Goal: Check status

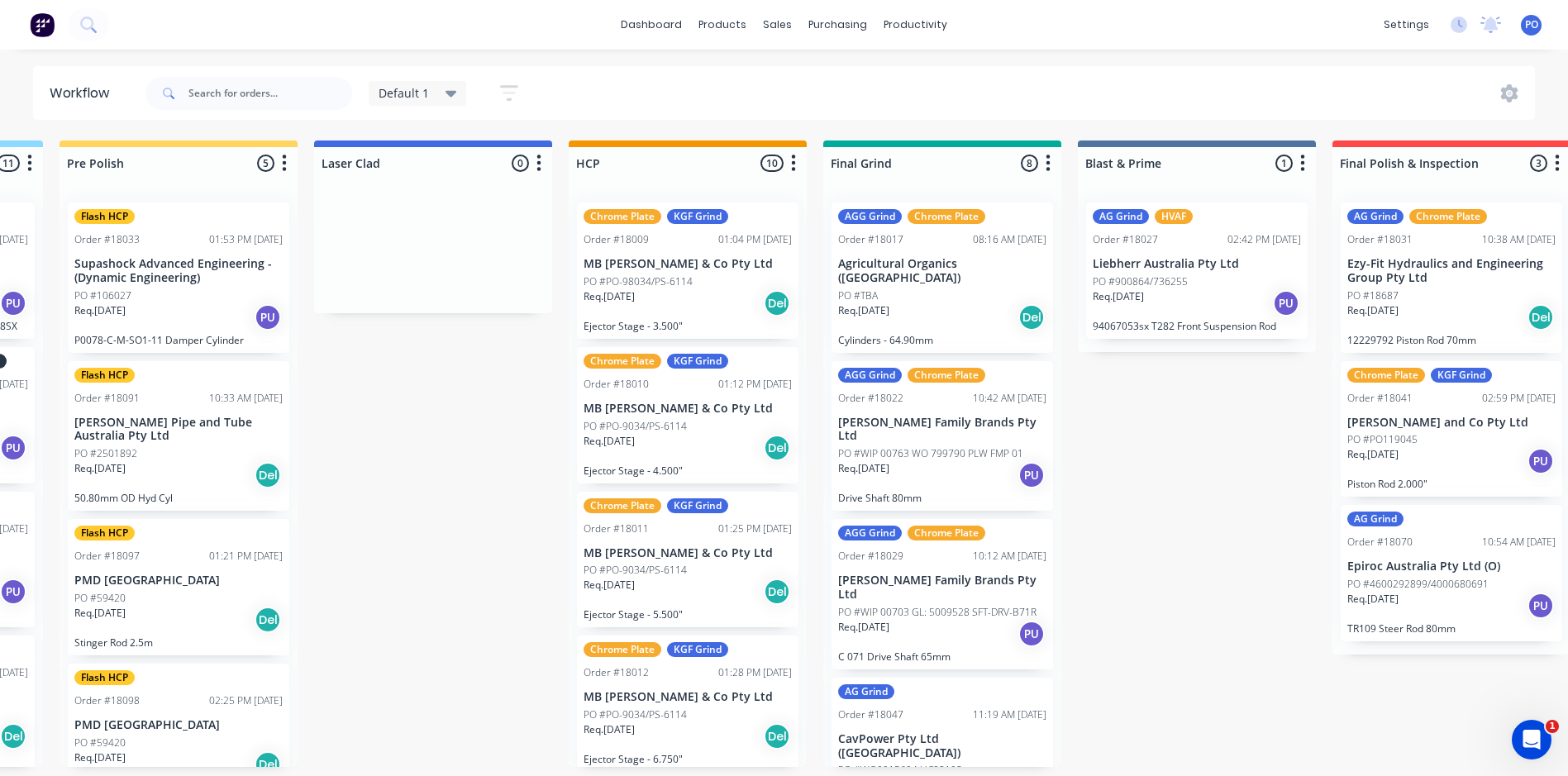
scroll to position [0, 1771]
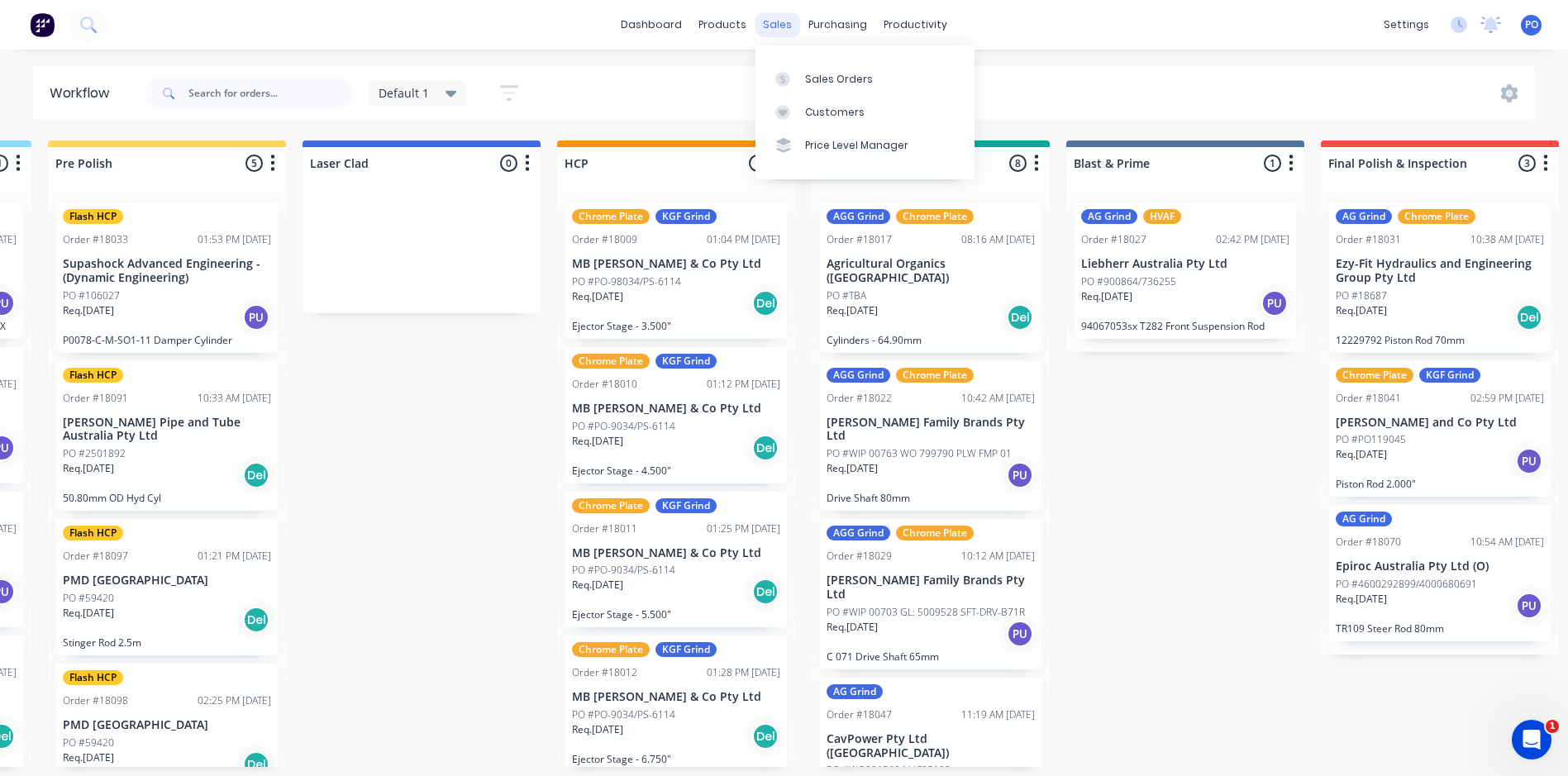
click at [788, 26] on div "sales" at bounding box center [777, 24] width 45 height 24
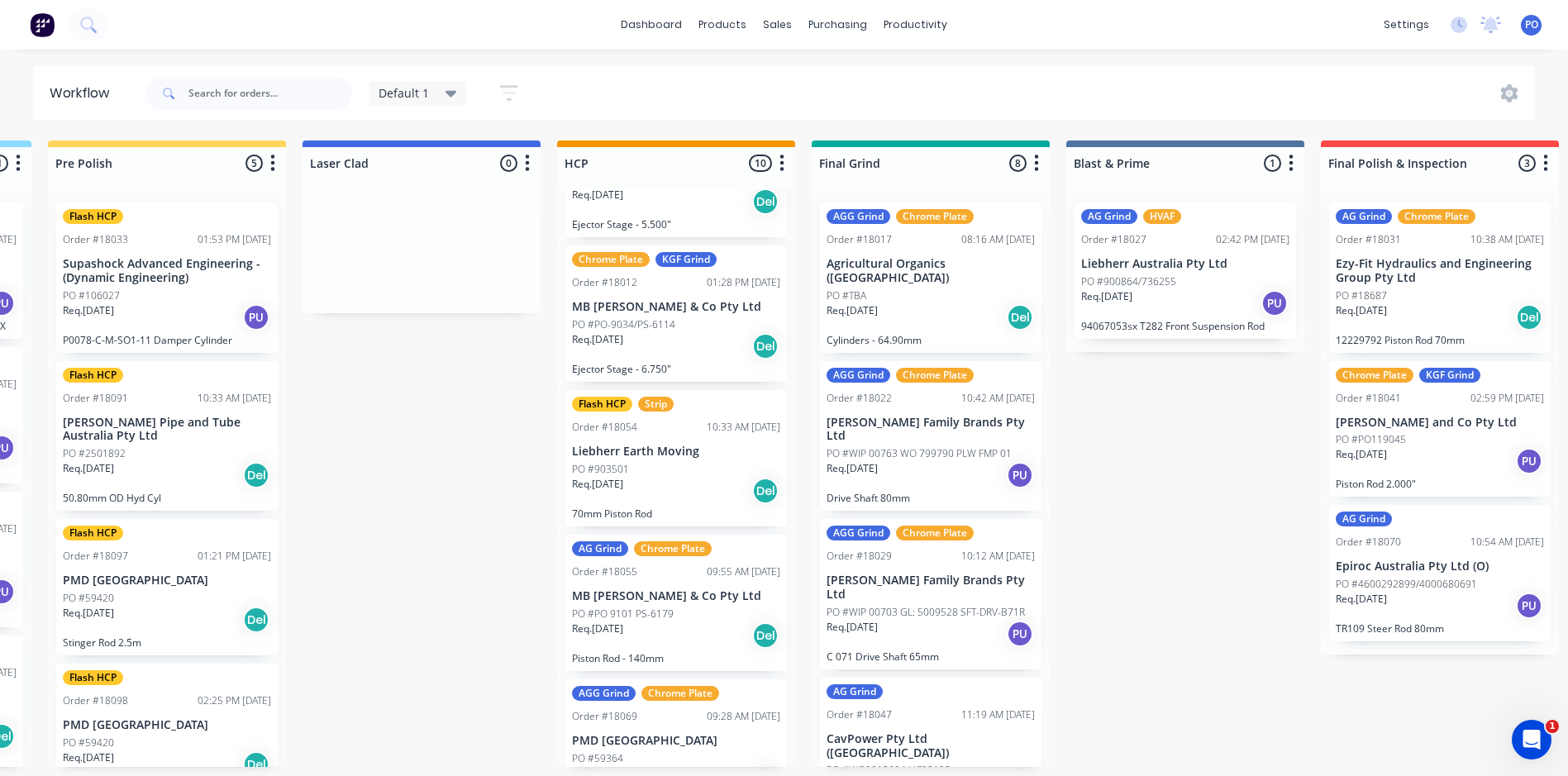
scroll to position [413, 0]
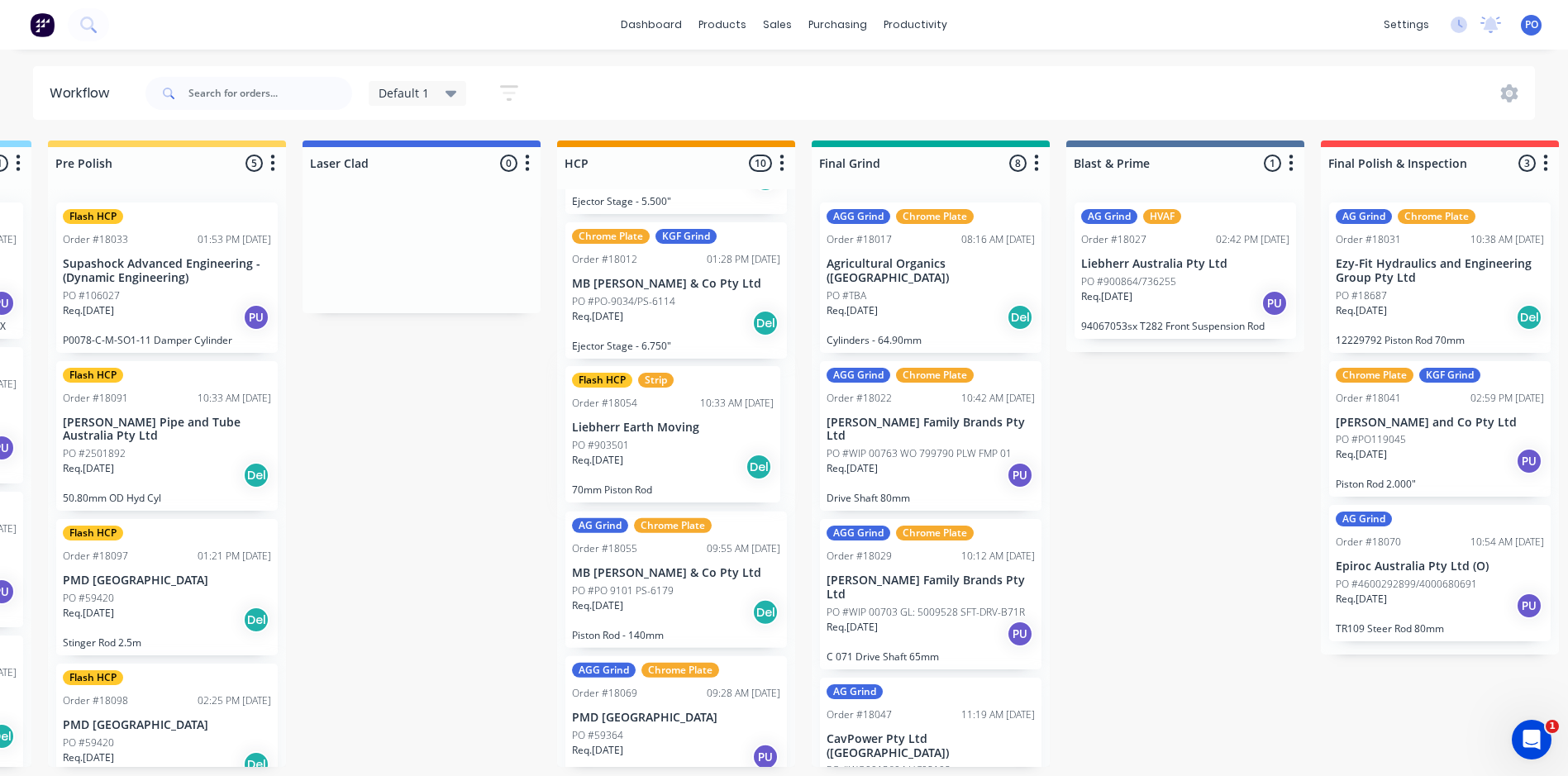
click at [688, 458] on div "Chrome Plate KGF Grind Order #18009 01:04 PM [DATE] MB [PERSON_NAME] & Co Pty L…" at bounding box center [676, 478] width 238 height 577
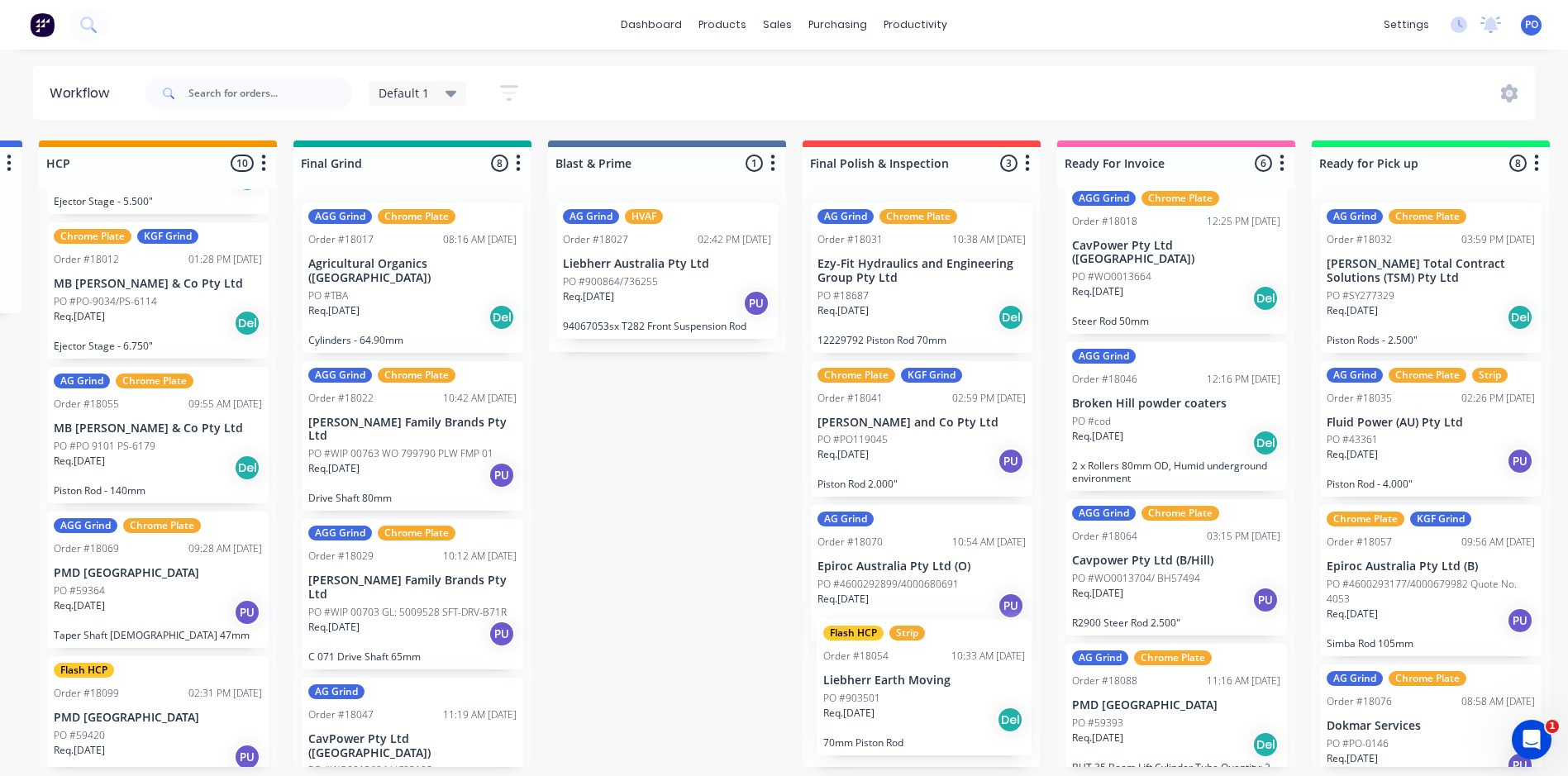
scroll to position [4, 2288]
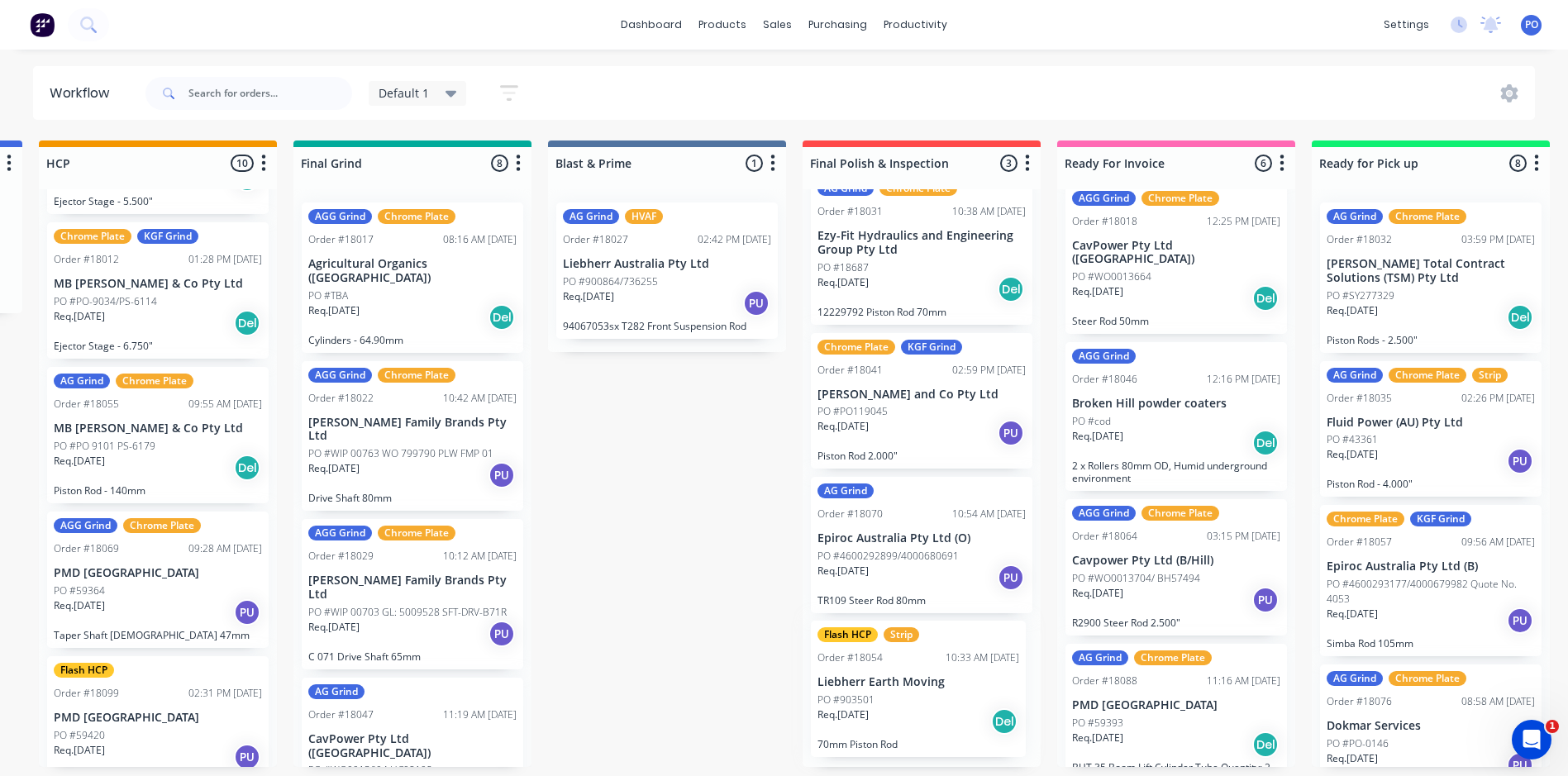
drag, startPoint x: 678, startPoint y: 455, endPoint x: 927, endPoint y: 709, distance: 355.7
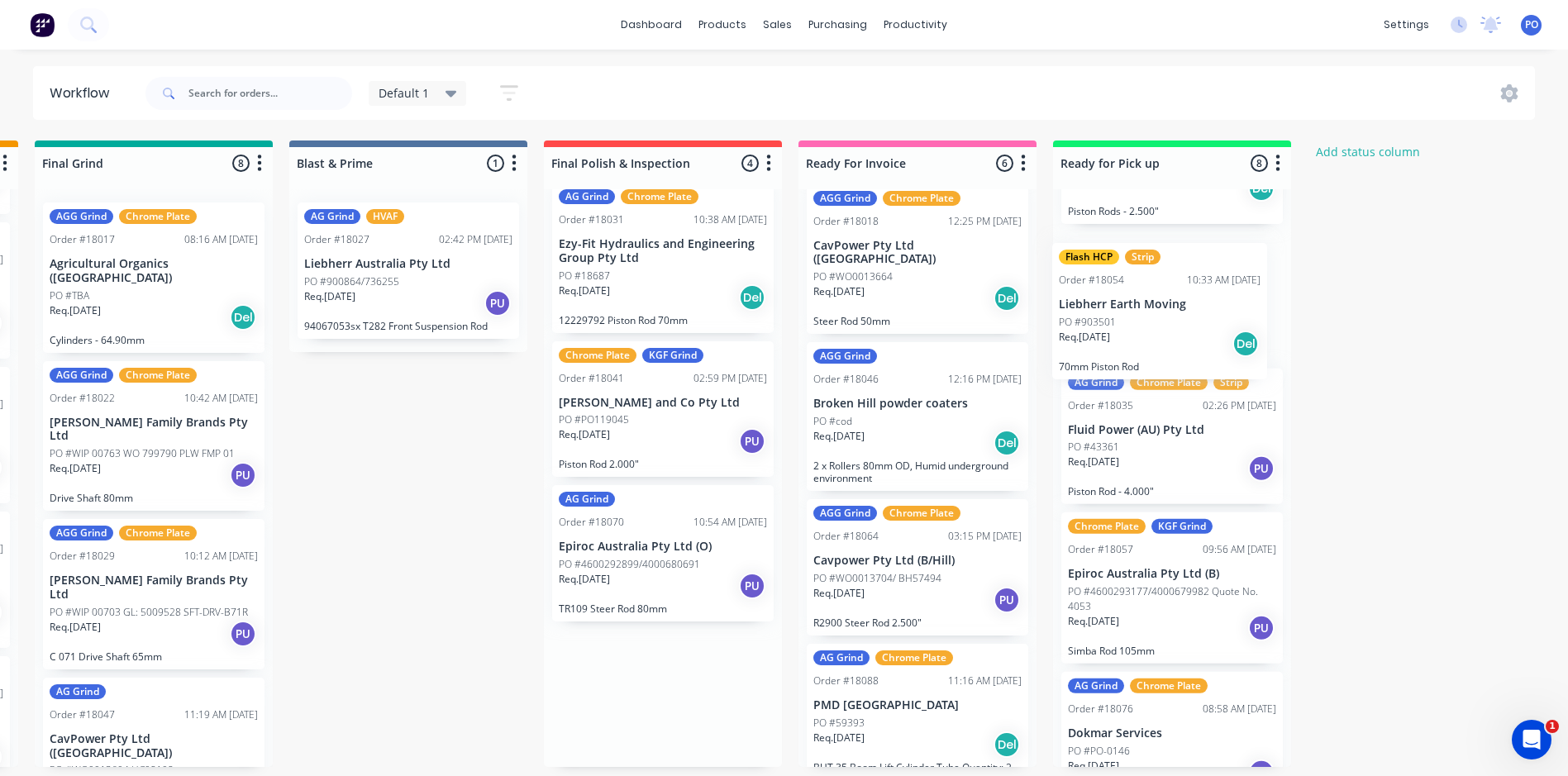
scroll to position [125, 0]
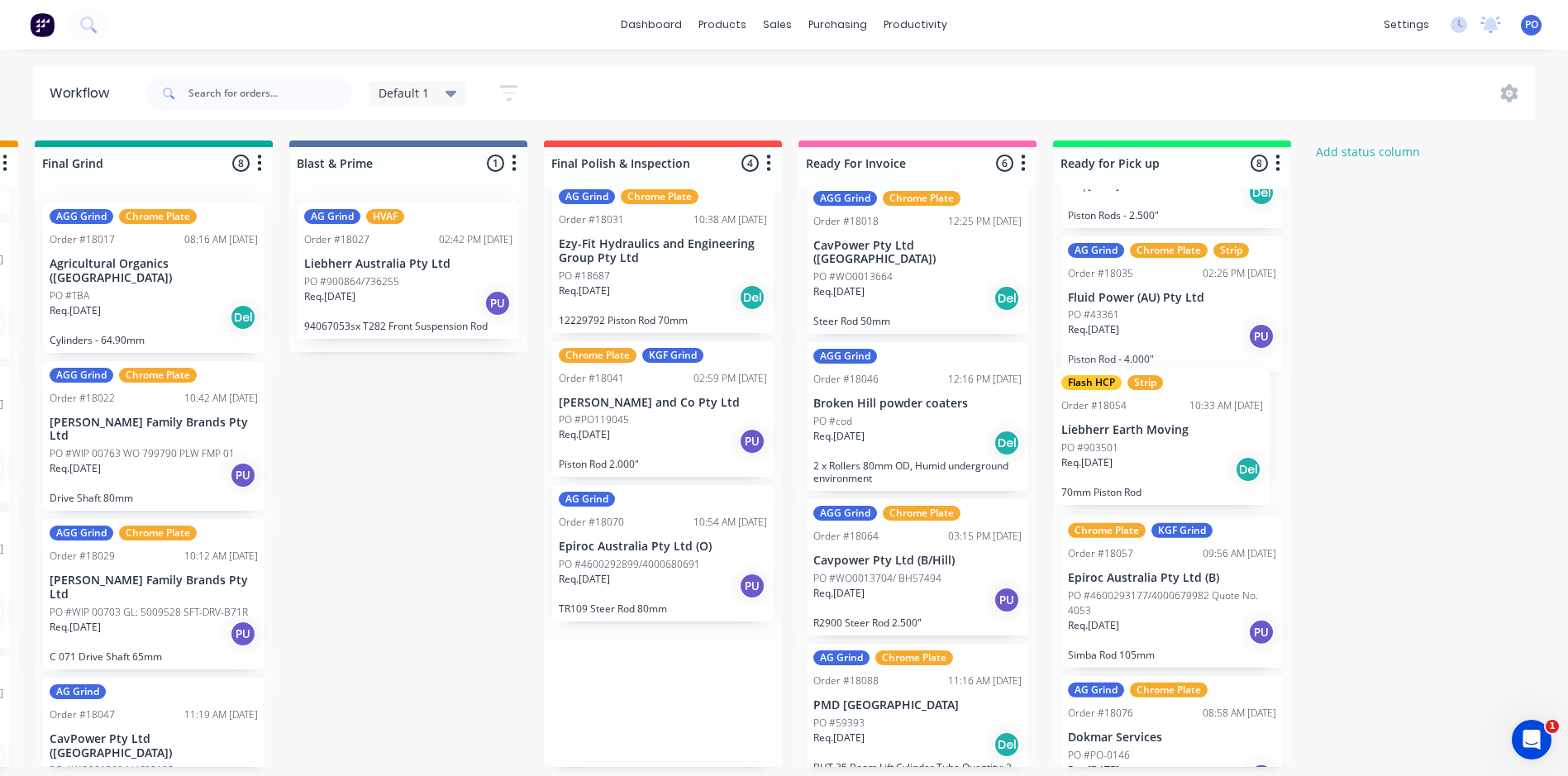
drag, startPoint x: 918, startPoint y: 717, endPoint x: 1167, endPoint y: 456, distance: 360.7
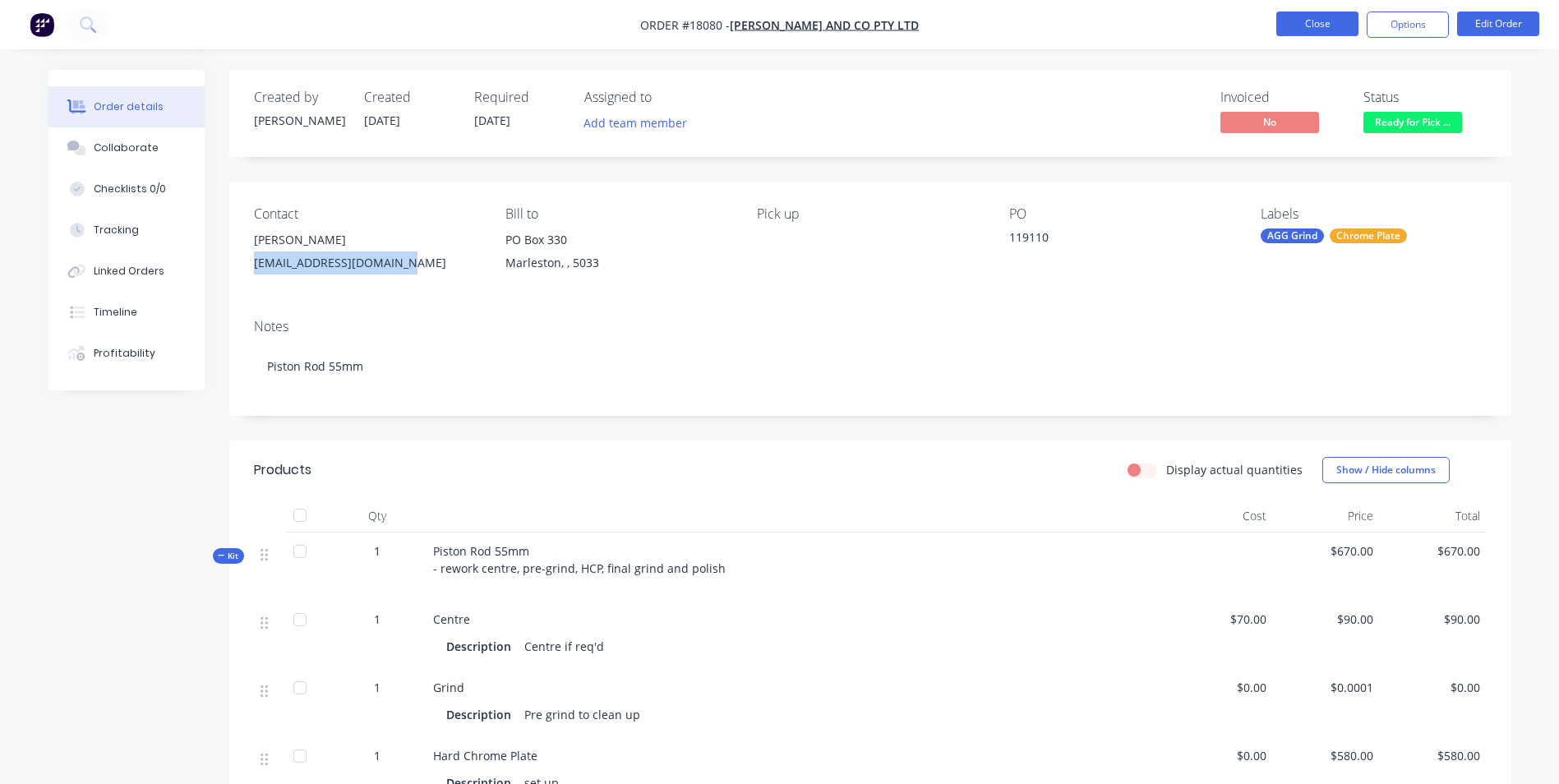
click at [1305, 27] on button "Close" at bounding box center [1318, 23] width 82 height 24
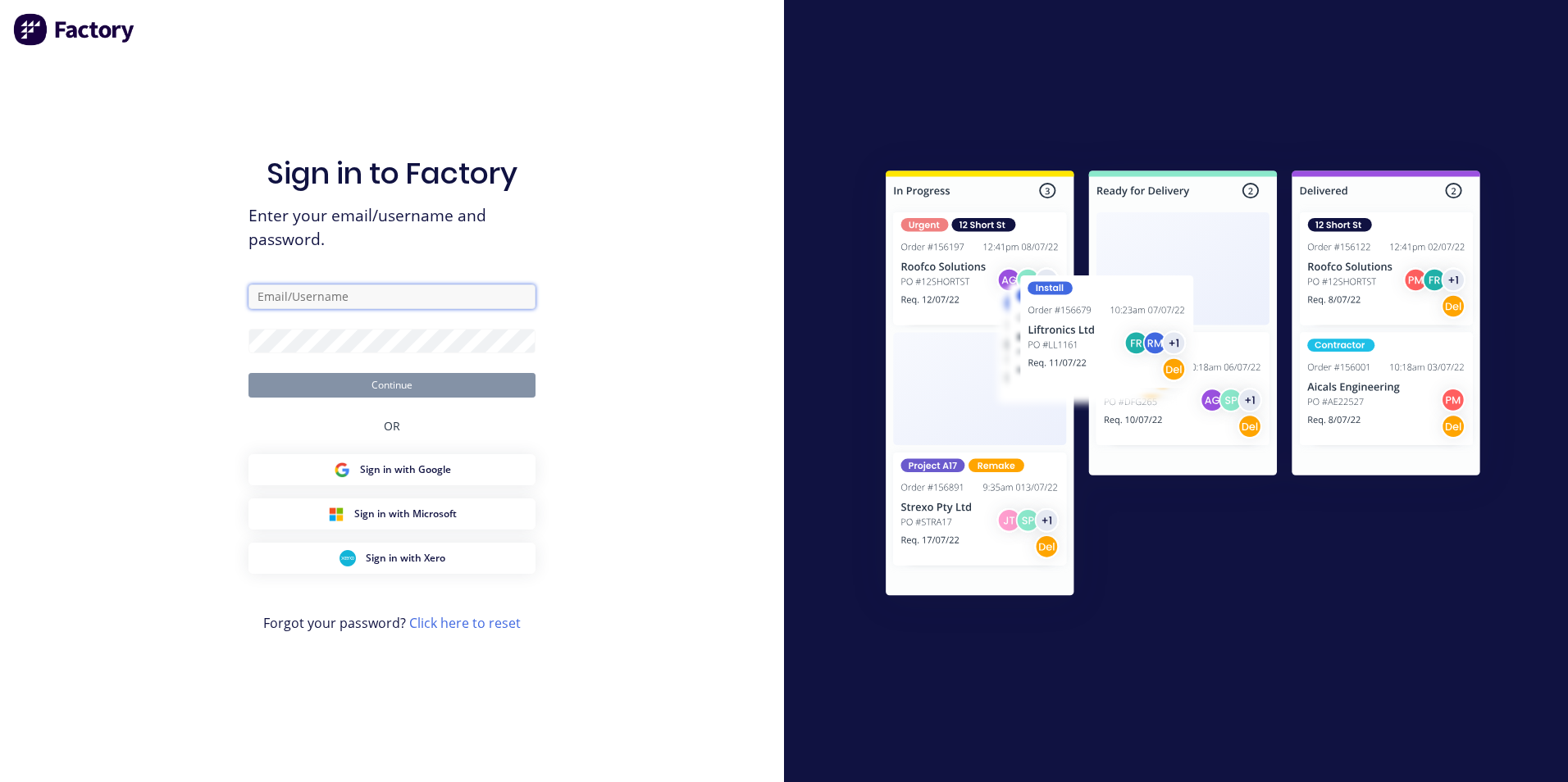
type input "paul@toolchromecompany.com.au"
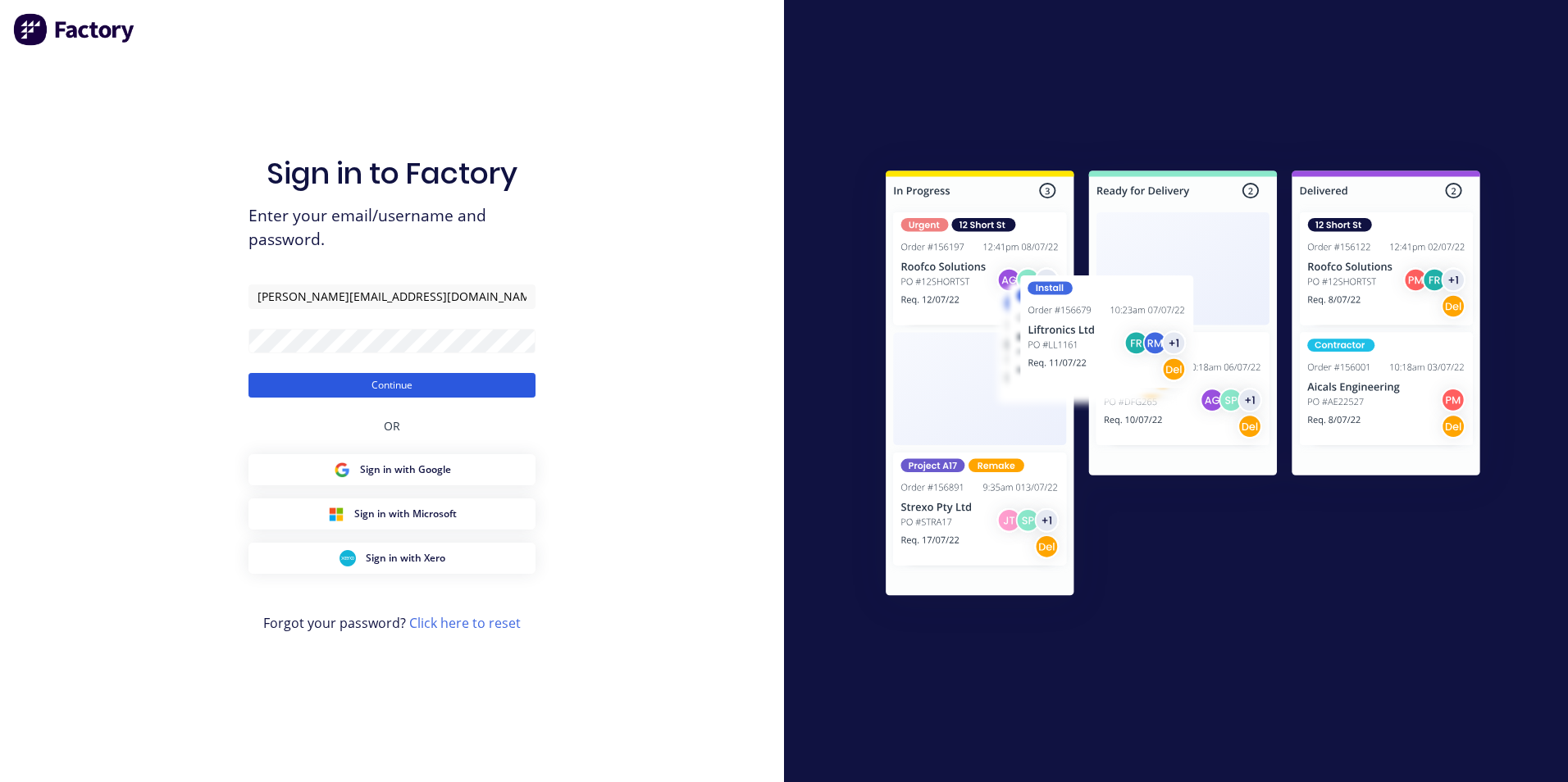
click at [392, 390] on button "Continue" at bounding box center [392, 385] width 287 height 24
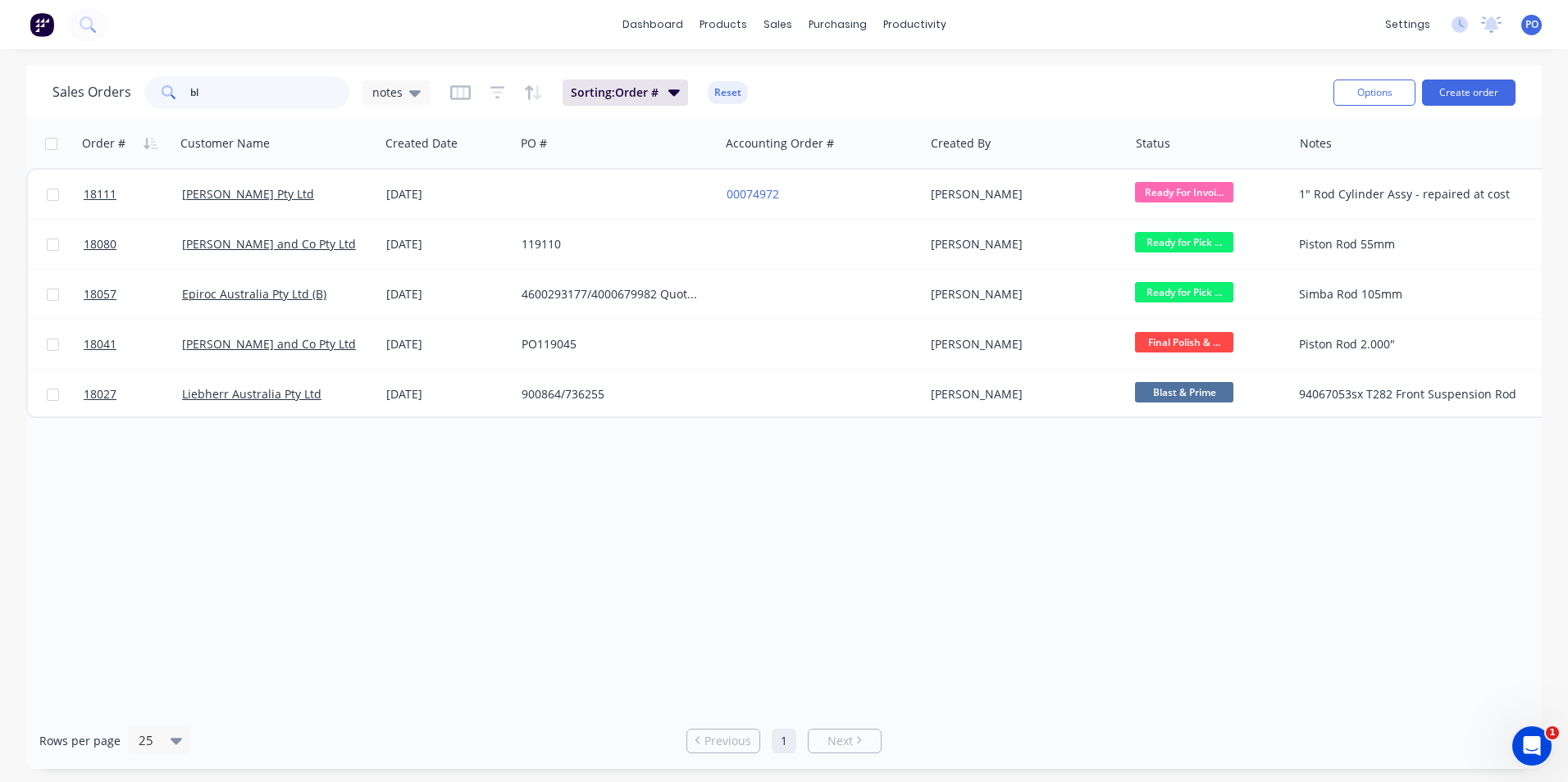
drag, startPoint x: 216, startPoint y: 89, endPoint x: 166, endPoint y: 94, distance: 50.2
click at [166, 94] on div "bl" at bounding box center [246, 92] width 205 height 33
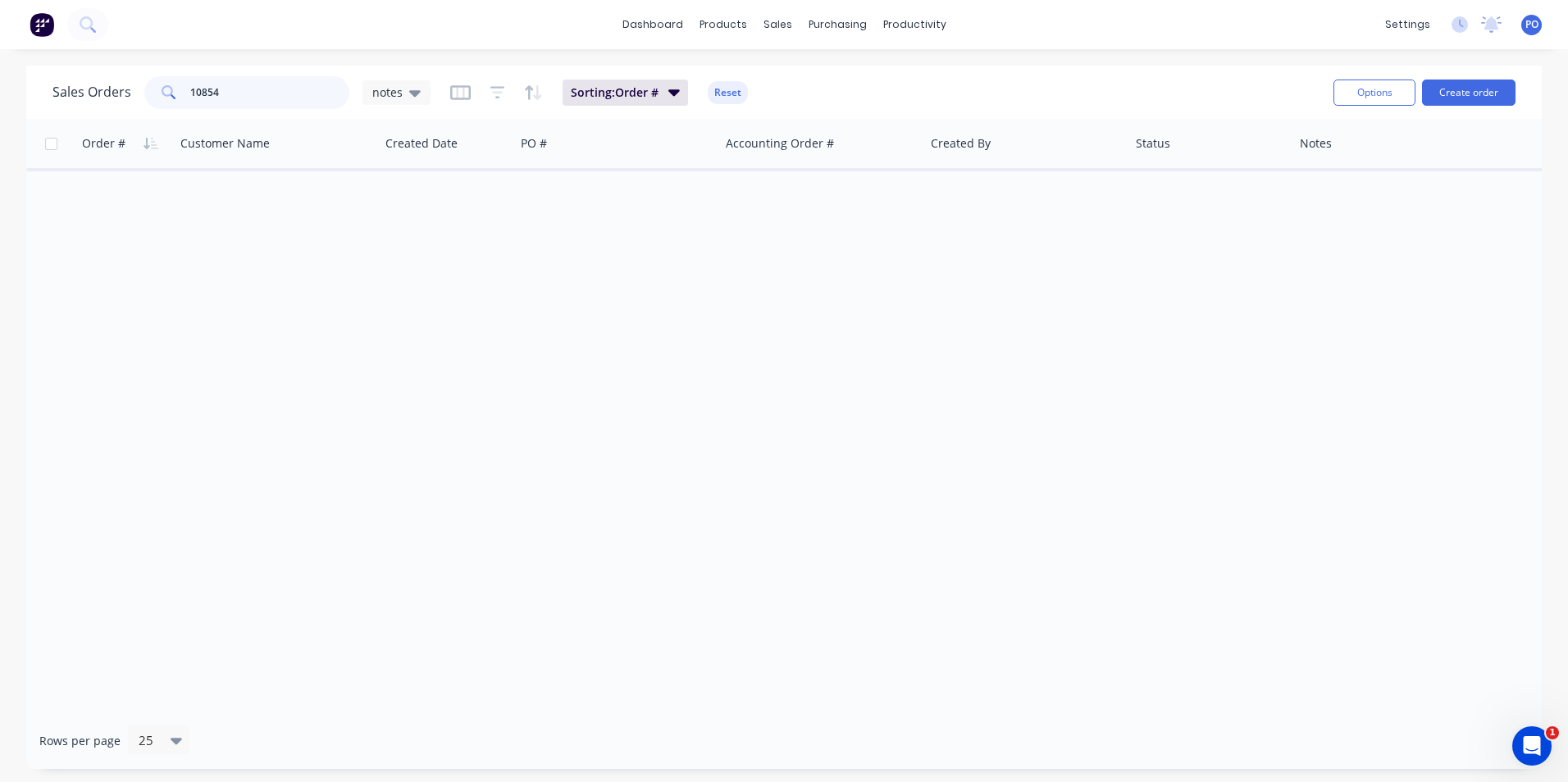
drag, startPoint x: 204, startPoint y: 97, endPoint x: 316, endPoint y: 72, distance: 114.8
click at [205, 96] on input "10854" at bounding box center [271, 92] width 160 height 33
type input "18054"
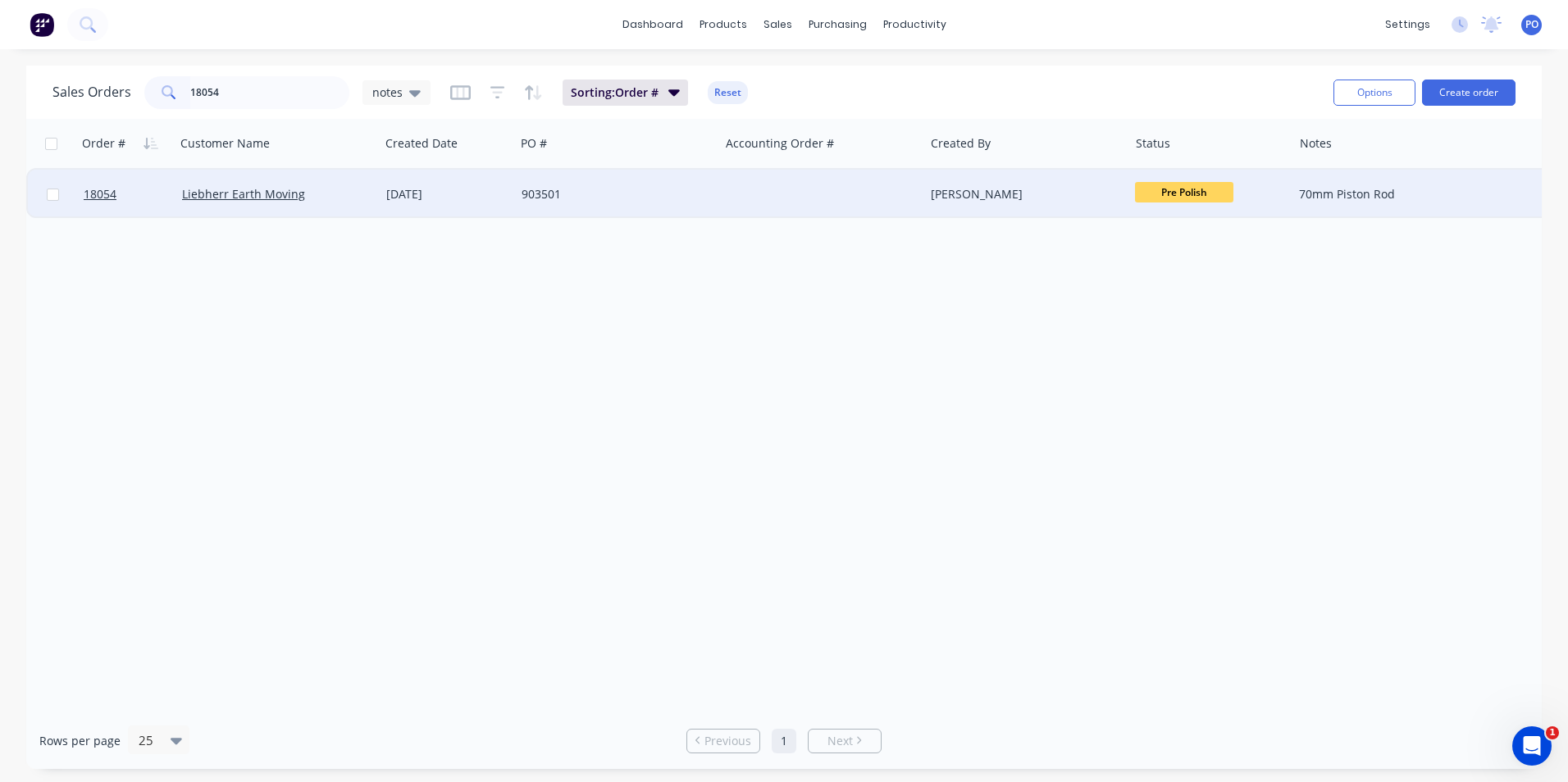
click at [302, 189] on div "Liebherr Earth Moving" at bounding box center [273, 194] width 182 height 17
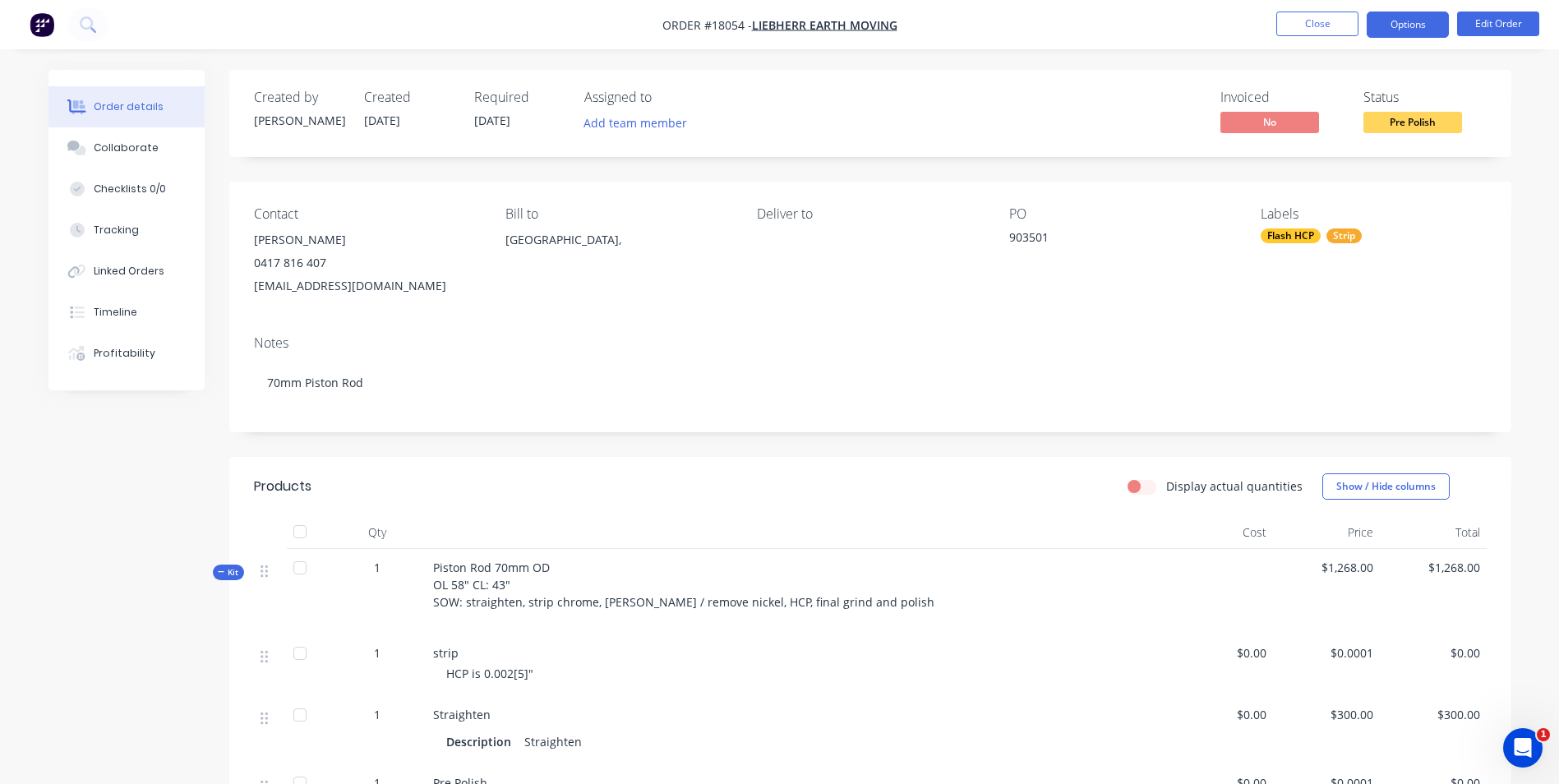
click at [1406, 22] on button "Options" at bounding box center [1408, 24] width 82 height 26
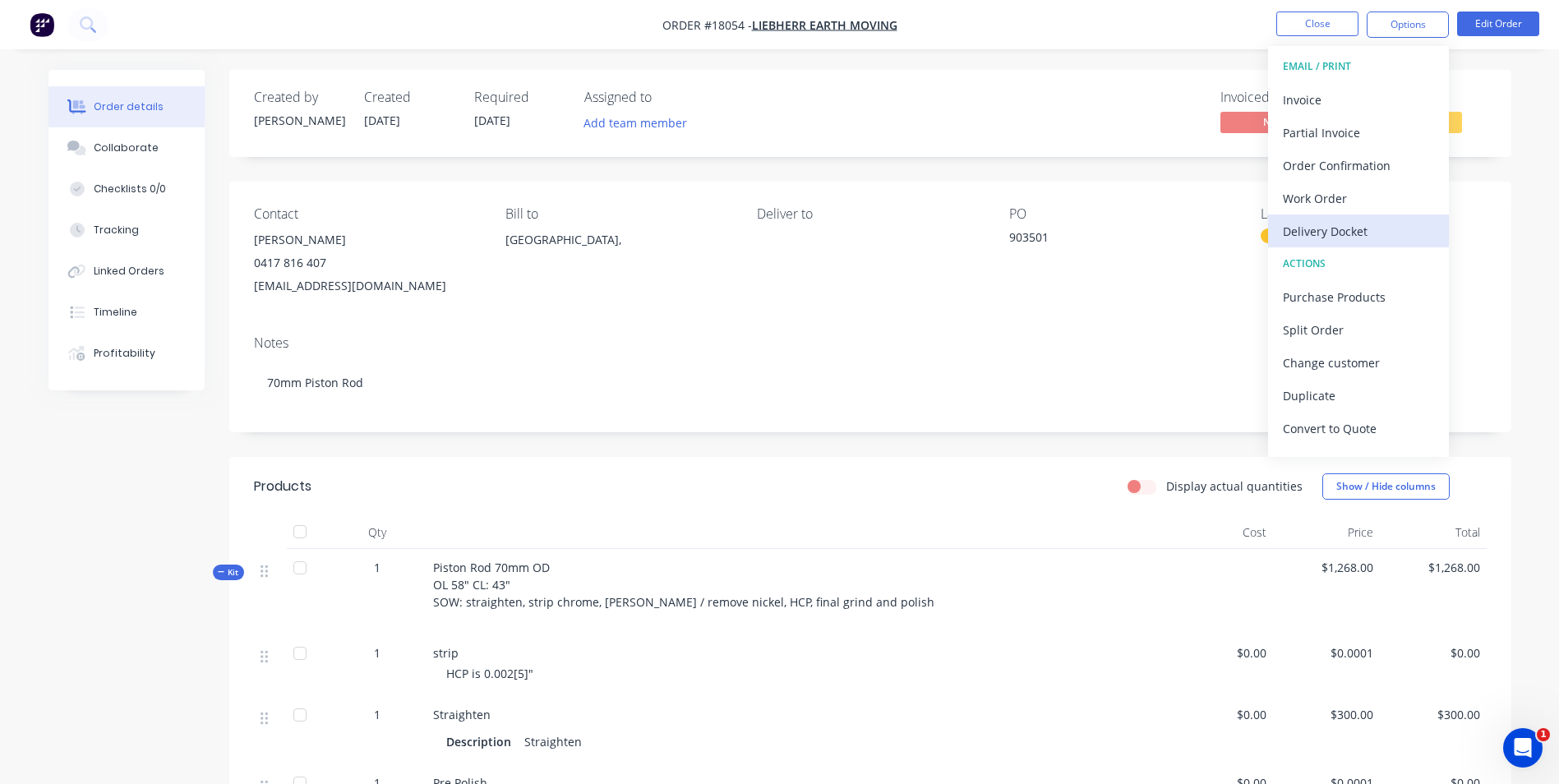
click at [1339, 227] on div "Delivery Docket" at bounding box center [1359, 231] width 151 height 24
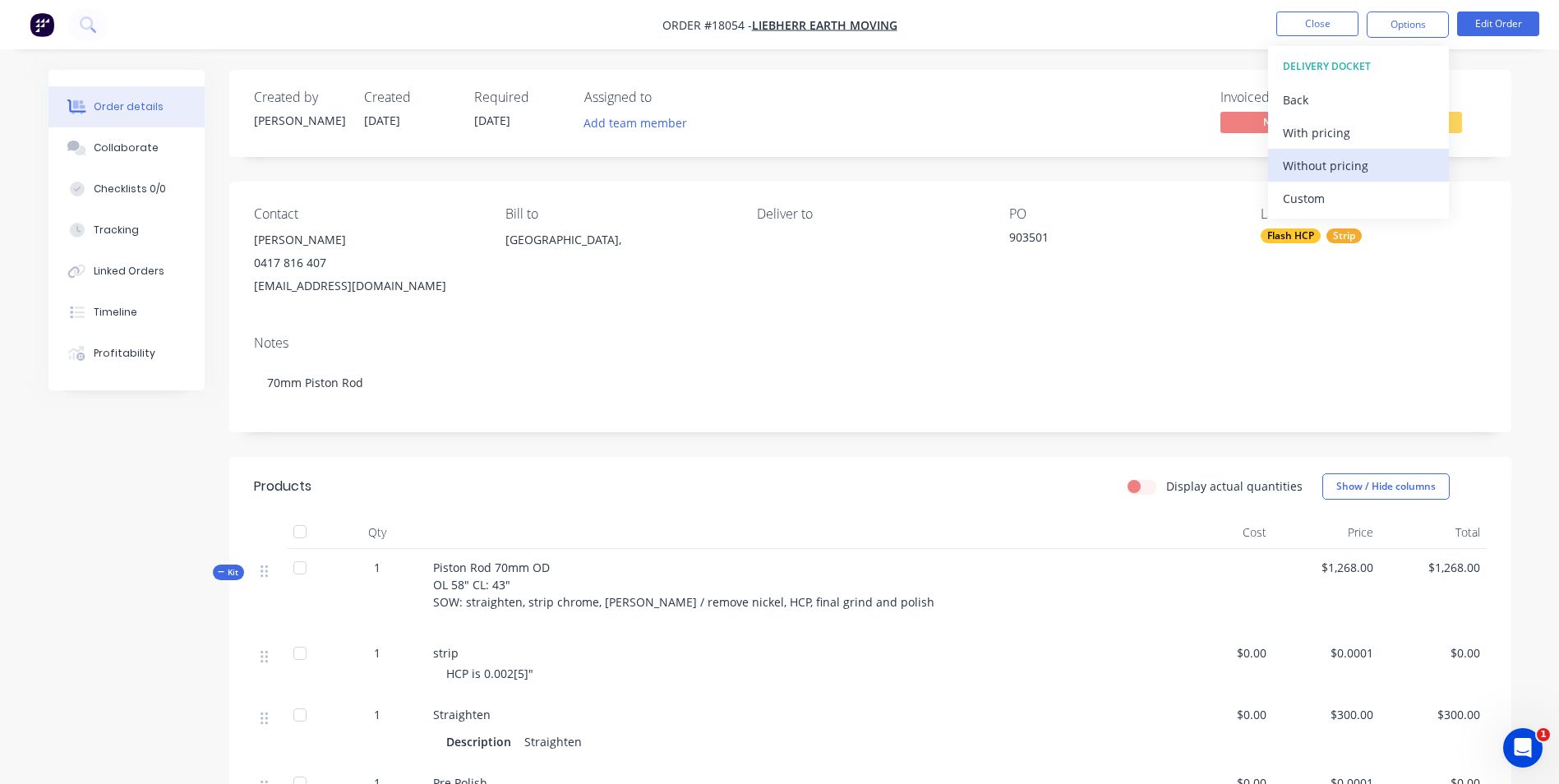
click at [1330, 169] on div "Without pricing" at bounding box center [1359, 166] width 151 height 24
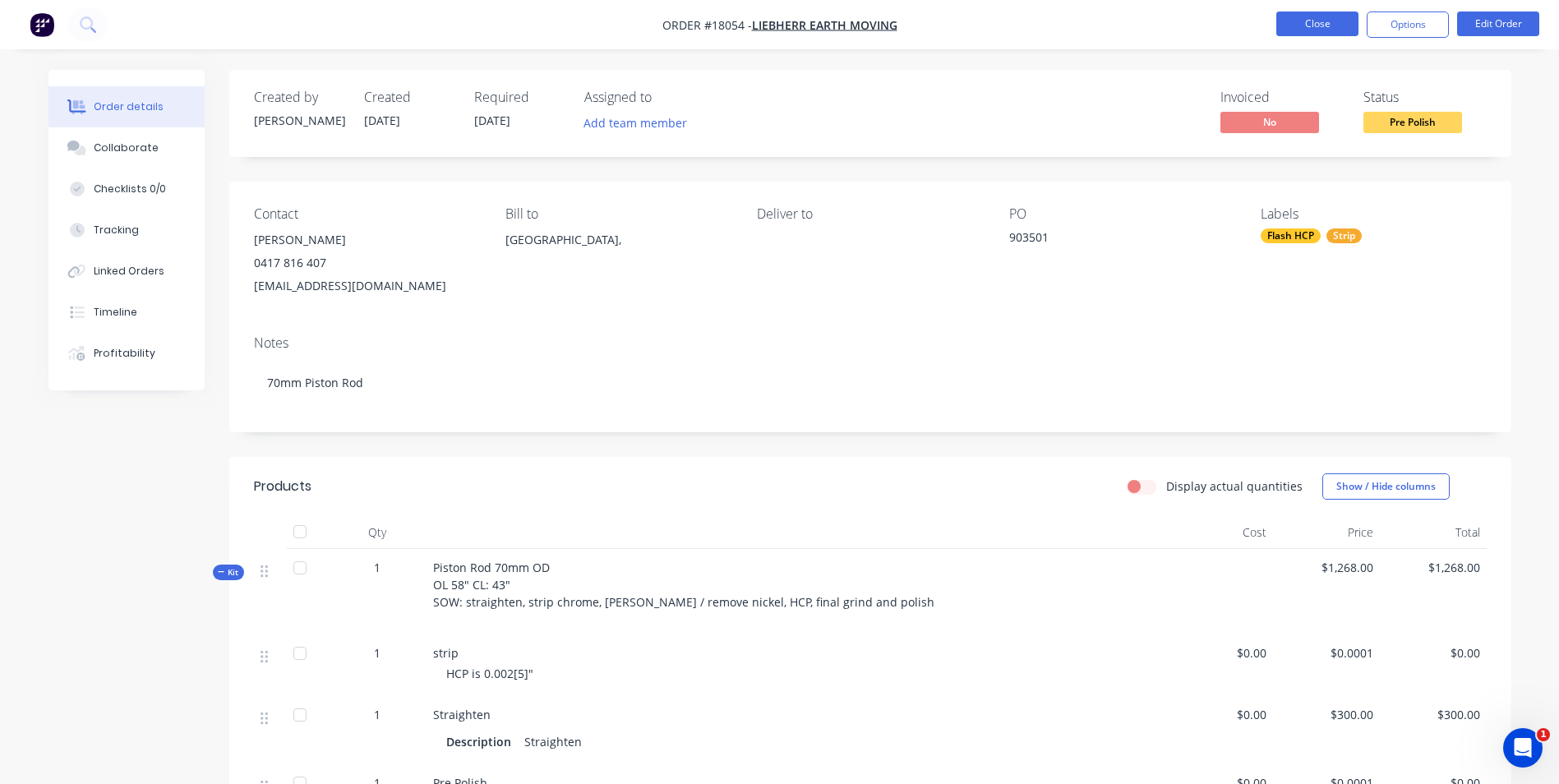
click at [1307, 24] on button "Close" at bounding box center [1318, 23] width 82 height 24
